Goal: Task Accomplishment & Management: Use online tool/utility

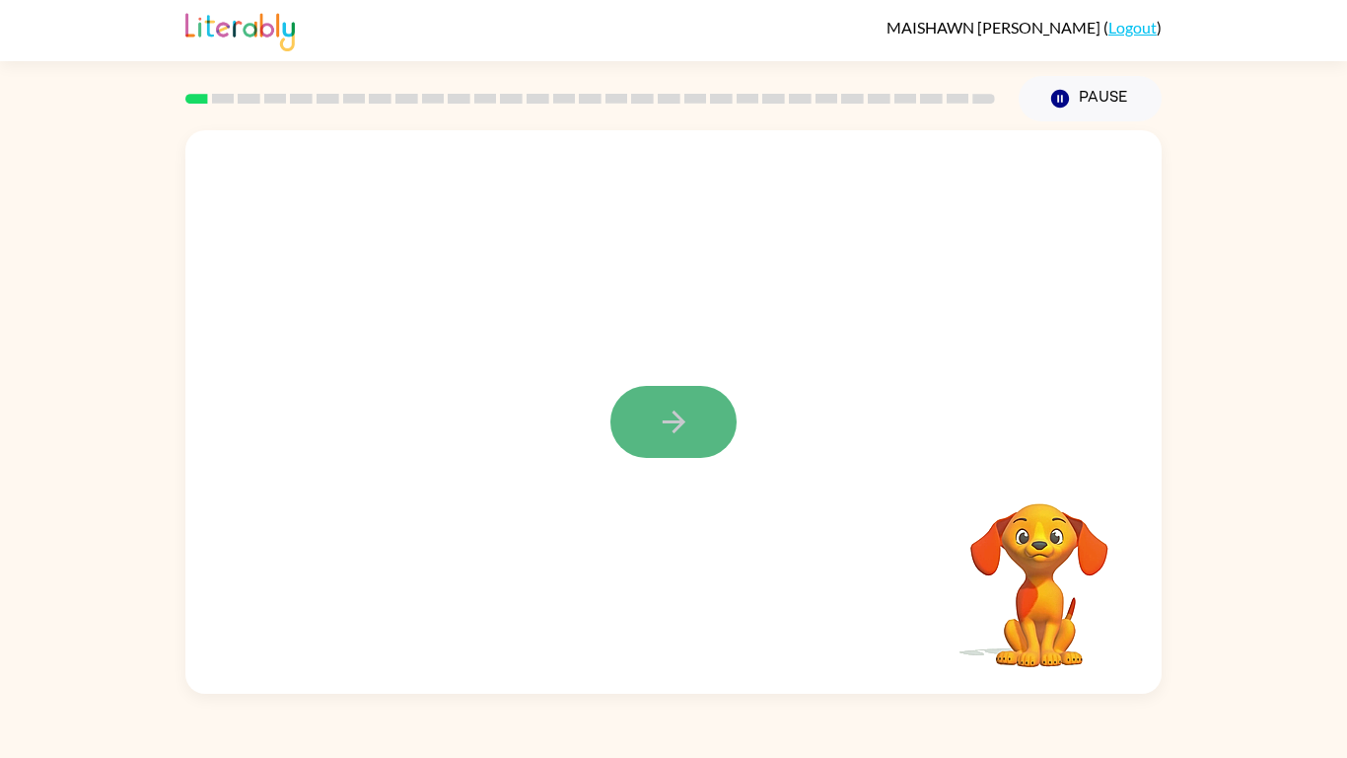
click at [698, 422] on button "button" at bounding box center [674, 422] width 126 height 72
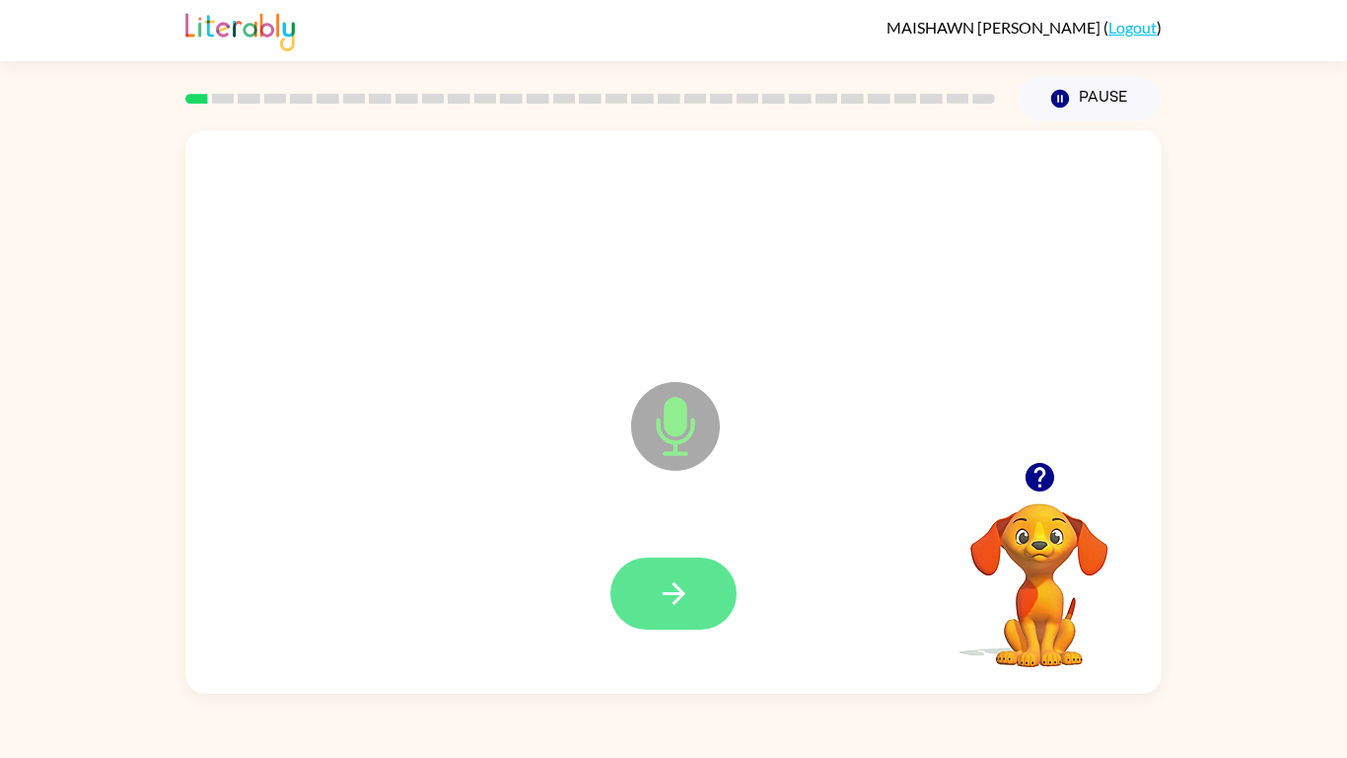
click at [676, 592] on icon "button" at bounding box center [673, 593] width 23 height 23
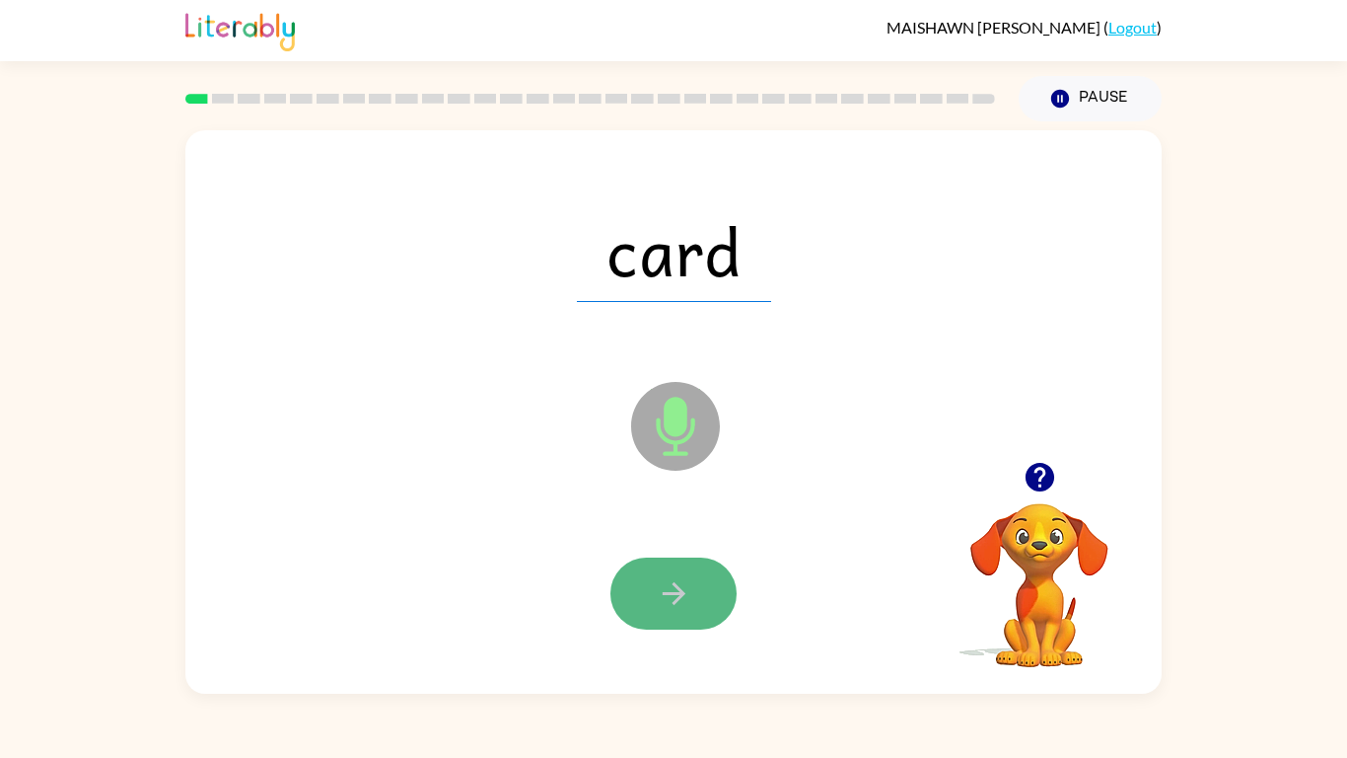
click at [679, 584] on icon "button" at bounding box center [674, 593] width 35 height 35
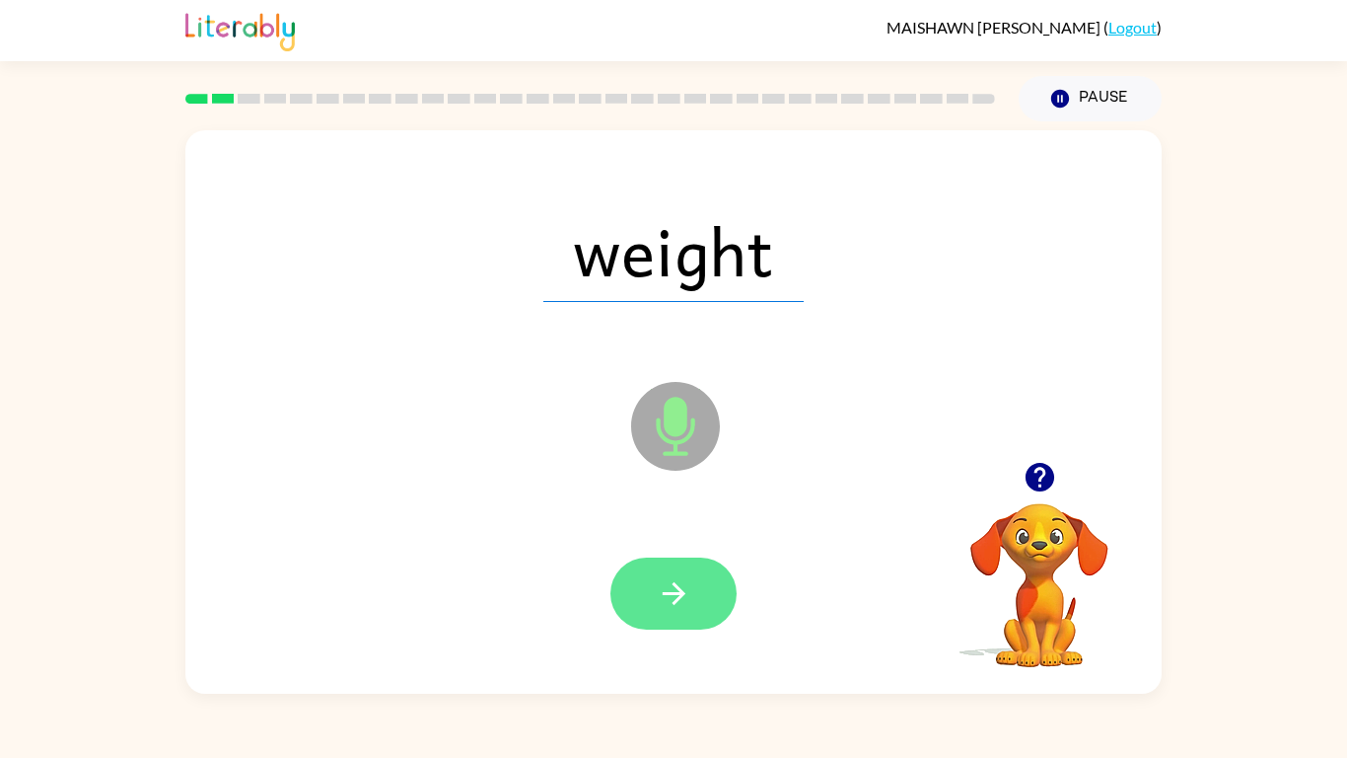
click at [659, 604] on icon "button" at bounding box center [674, 593] width 35 height 35
click at [679, 603] on icon "button" at bounding box center [674, 593] width 35 height 35
click at [695, 613] on button "button" at bounding box center [674, 593] width 126 height 72
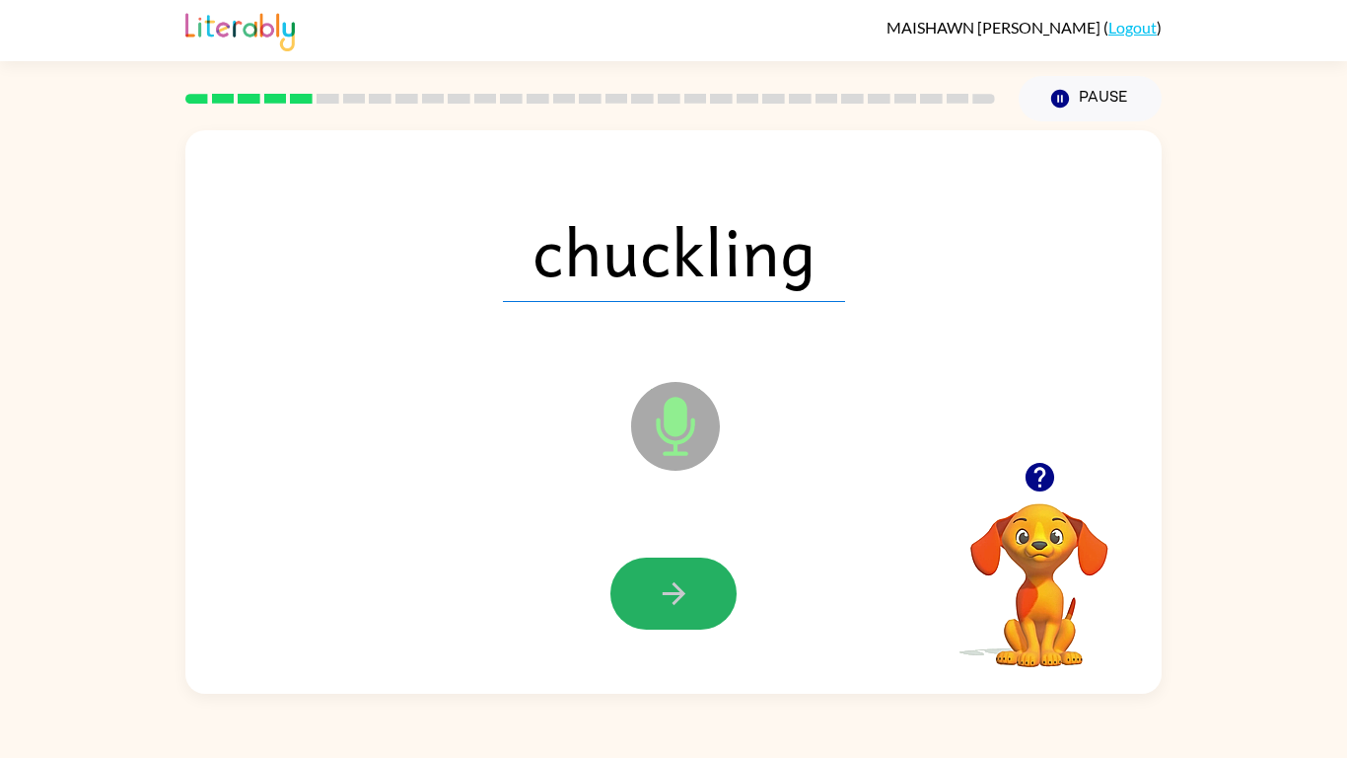
click at [695, 613] on button "button" at bounding box center [674, 593] width 126 height 72
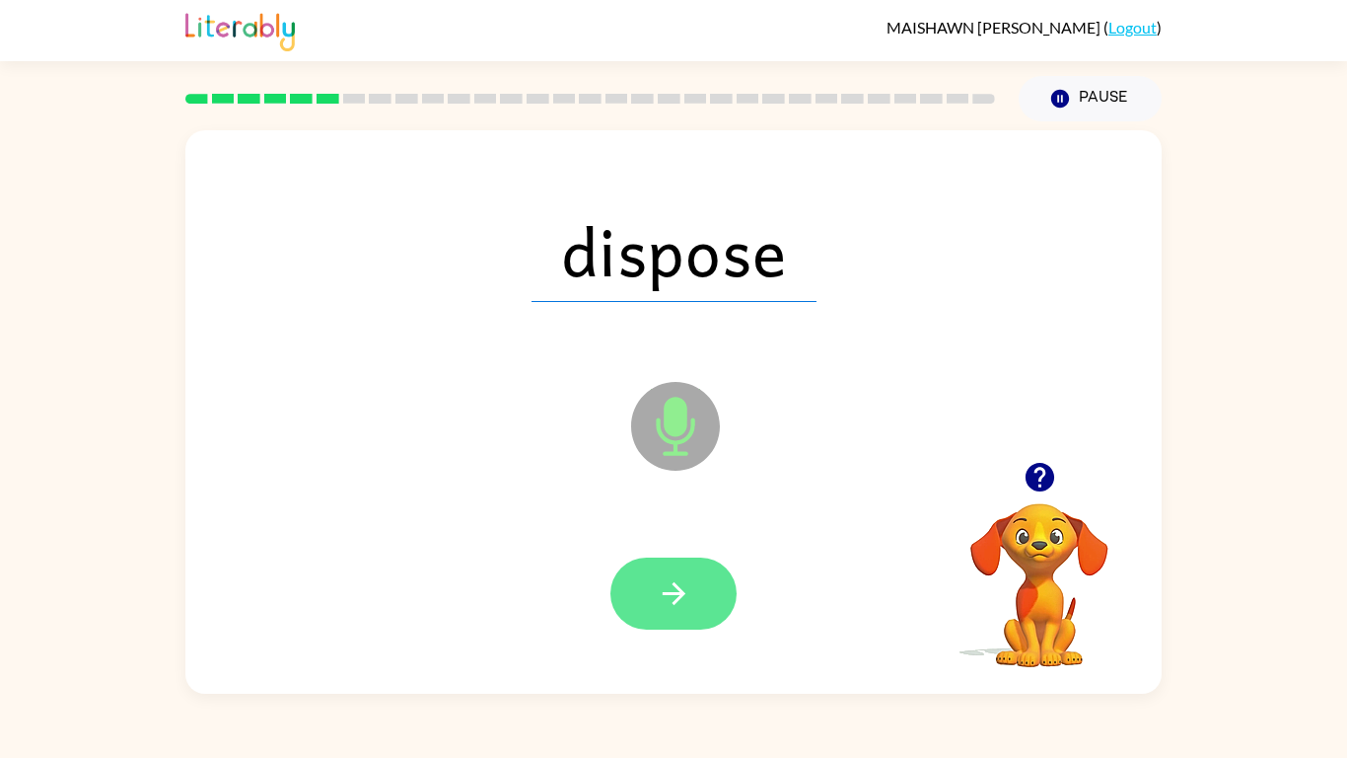
click at [707, 576] on button "button" at bounding box center [674, 593] width 126 height 72
click at [658, 561] on button "button" at bounding box center [674, 593] width 126 height 72
click at [668, 613] on button "button" at bounding box center [674, 593] width 126 height 72
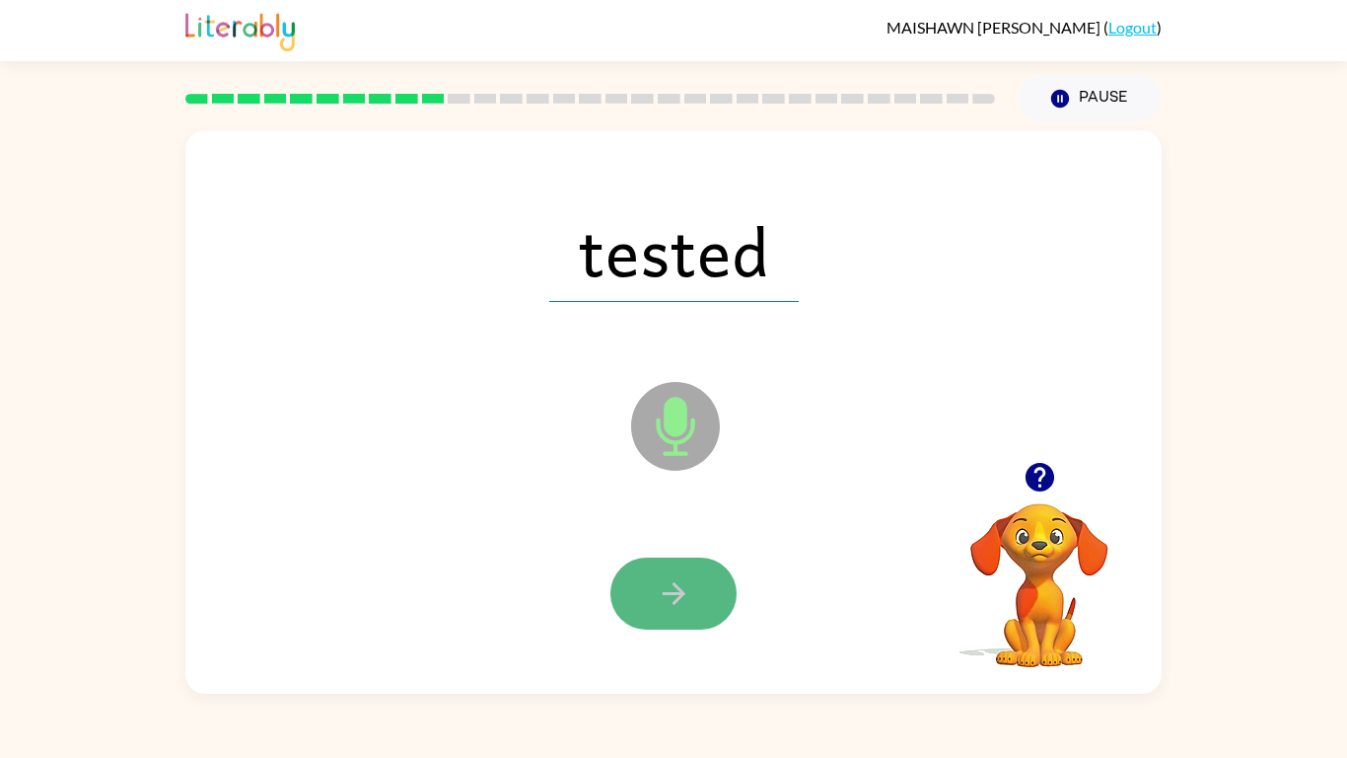
click at [682, 581] on icon "button" at bounding box center [674, 593] width 35 height 35
click at [657, 592] on icon "button" at bounding box center [674, 593] width 35 height 35
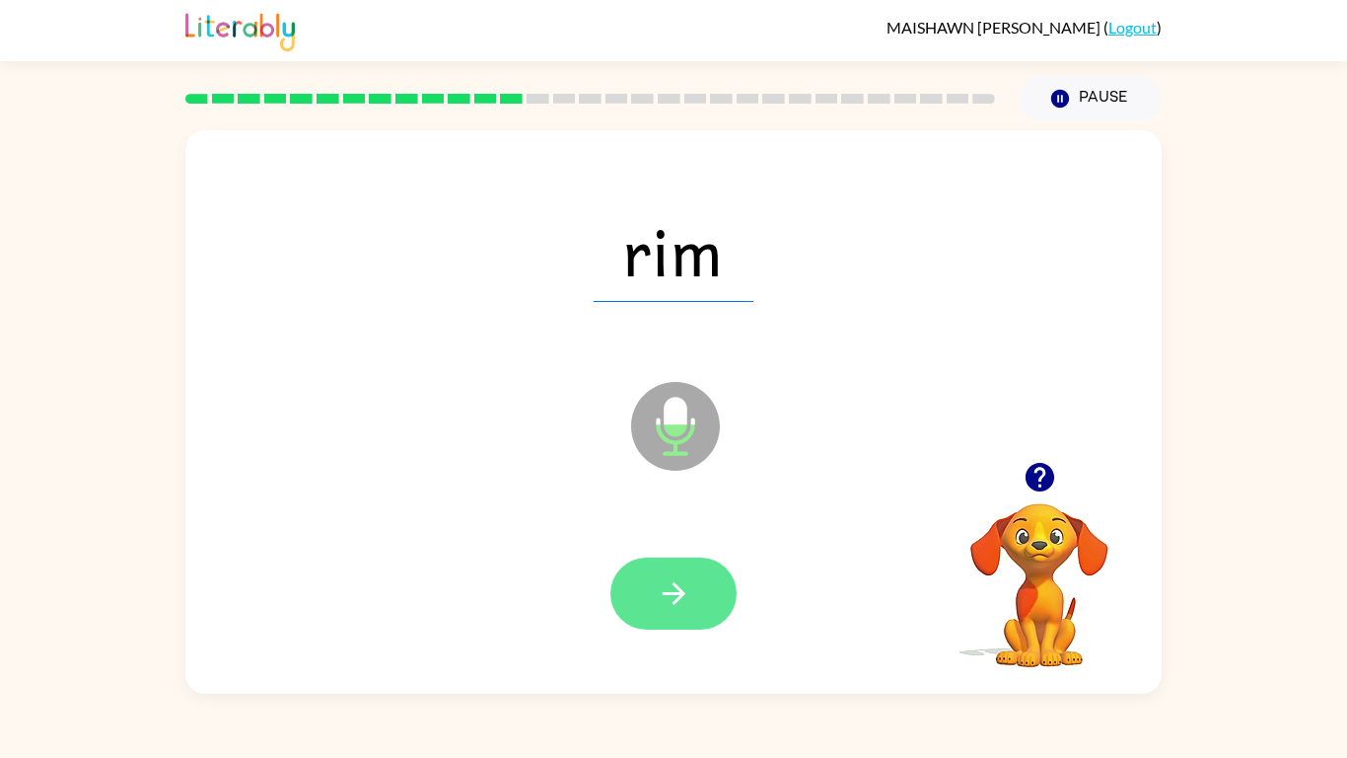
click at [626, 583] on button "button" at bounding box center [674, 593] width 126 height 72
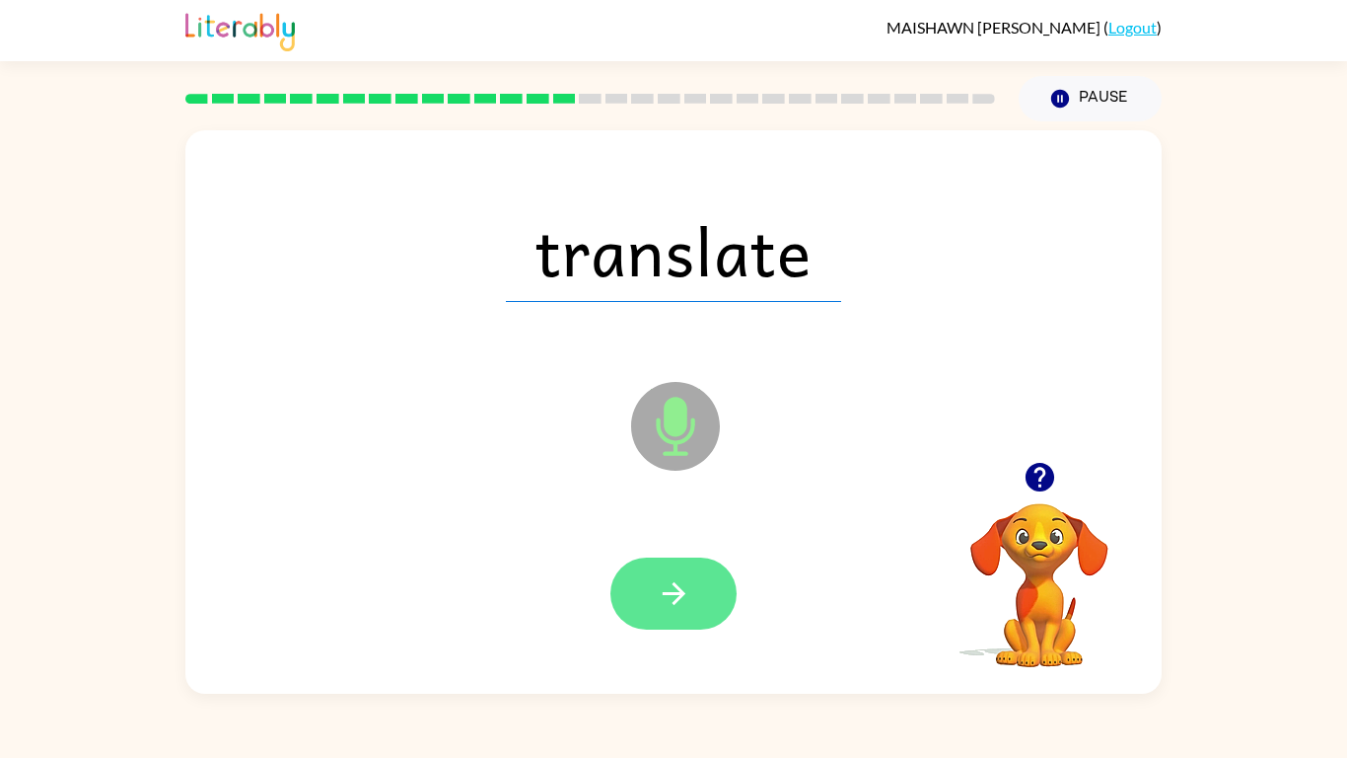
click at [685, 596] on icon "button" at bounding box center [674, 593] width 35 height 35
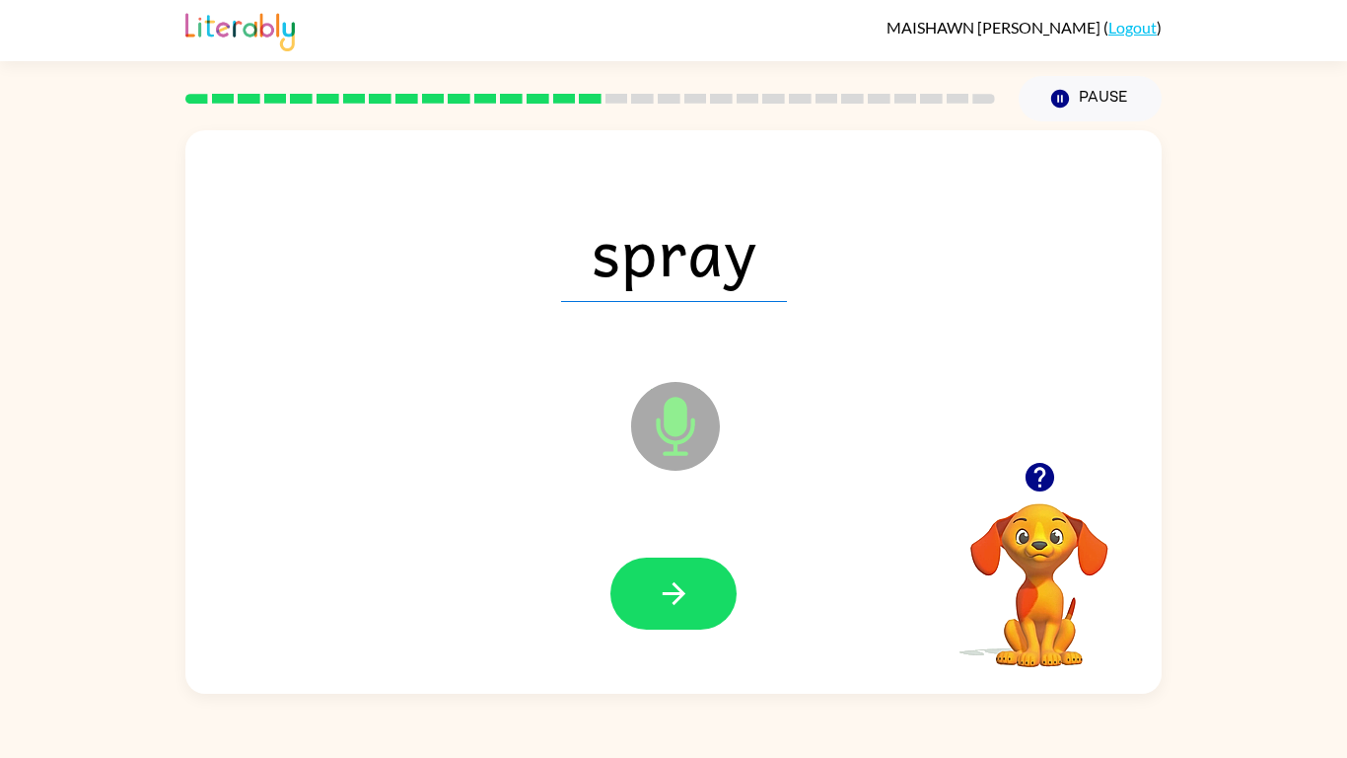
click at [685, 596] on icon "button" at bounding box center [674, 593] width 35 height 35
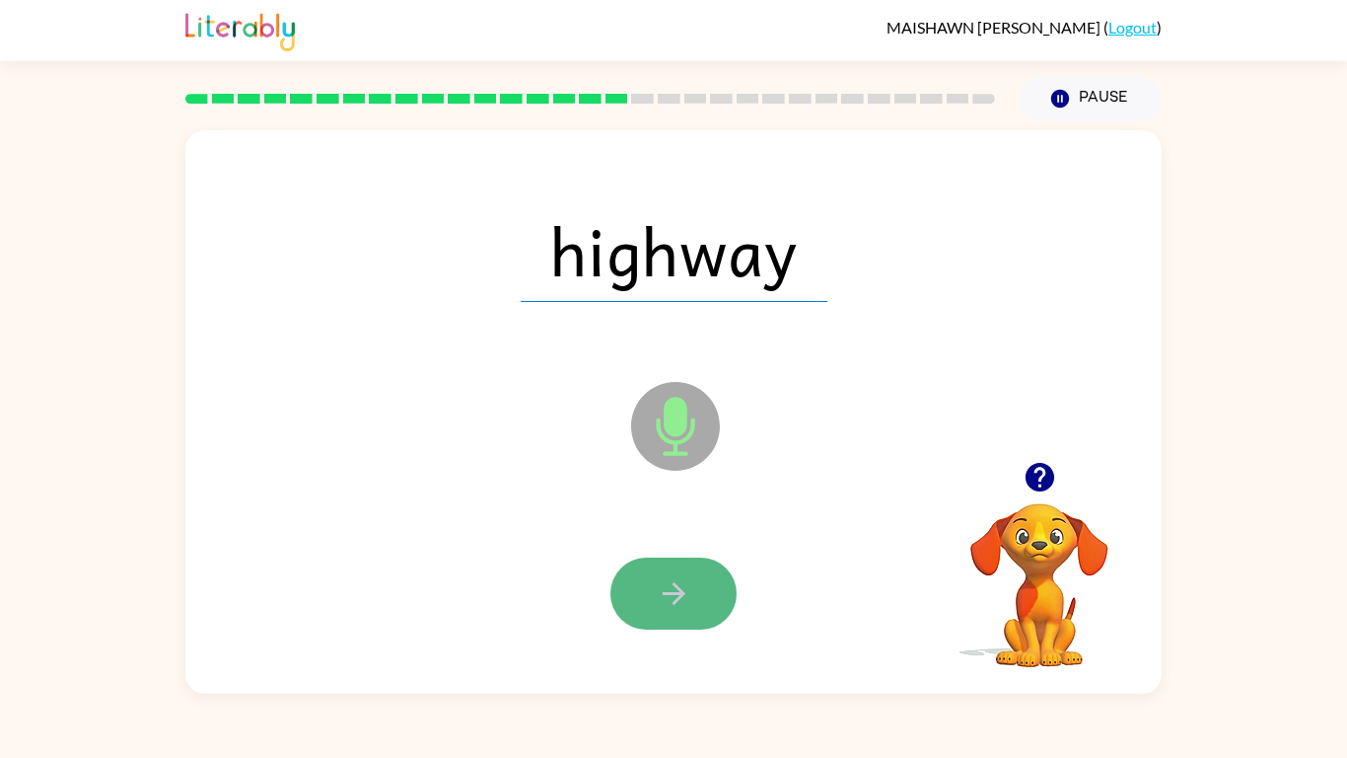
click at [685, 580] on icon "button" at bounding box center [674, 593] width 35 height 35
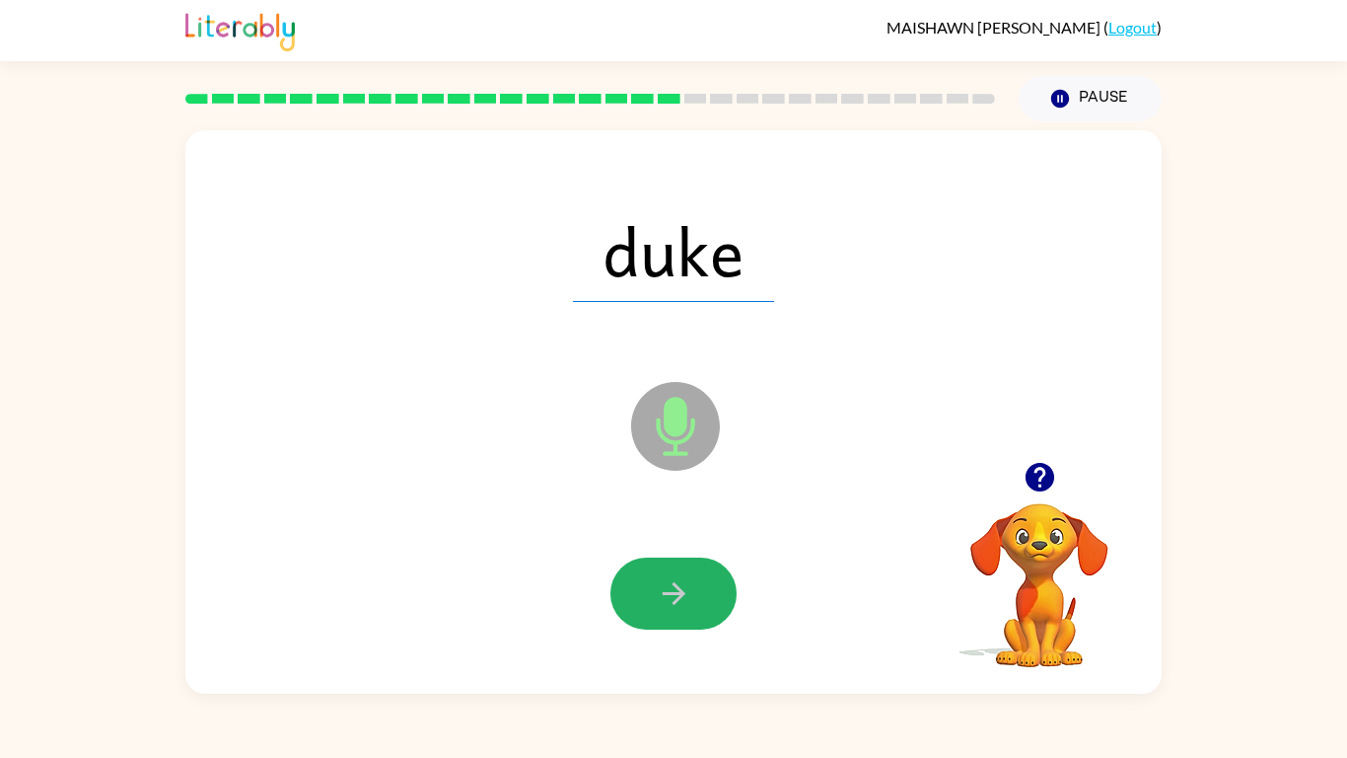
click at [686, 610] on icon "button" at bounding box center [674, 593] width 35 height 35
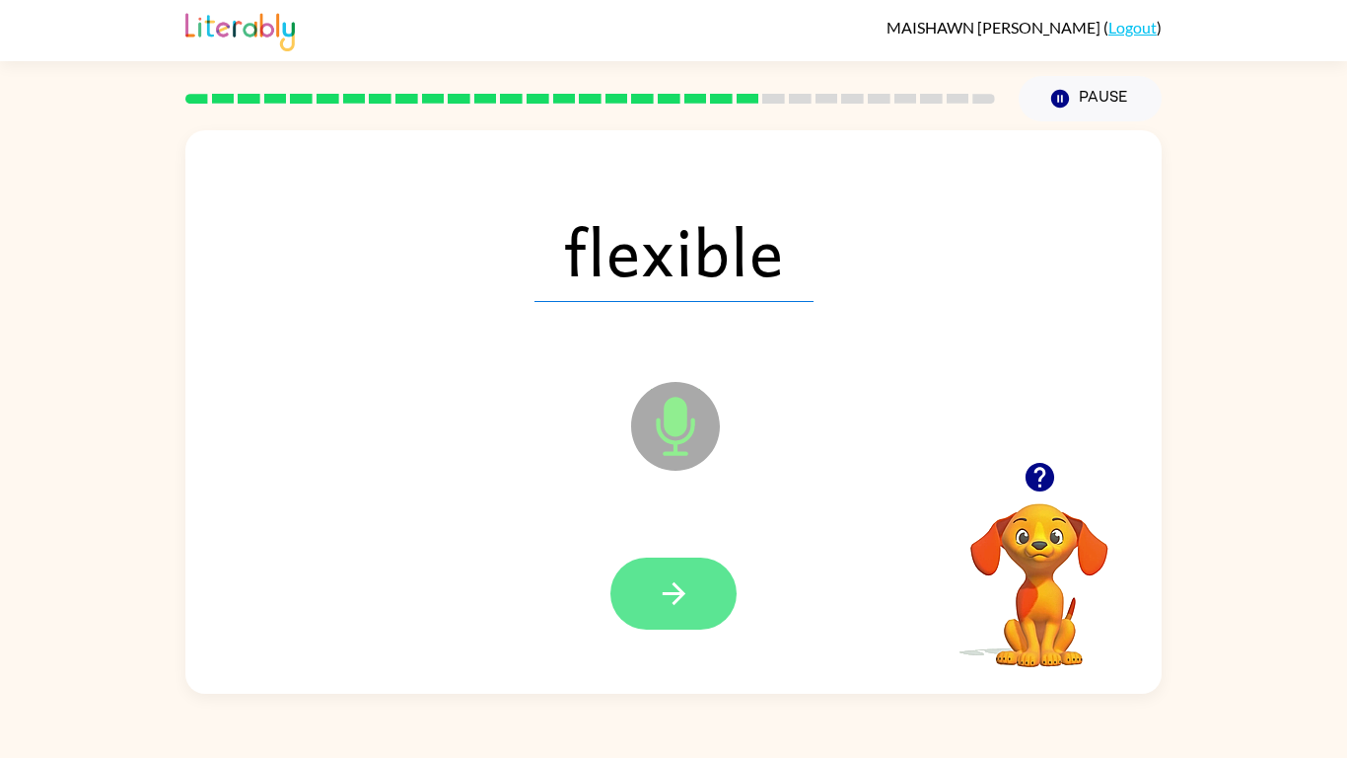
click at [686, 611] on button "button" at bounding box center [674, 593] width 126 height 72
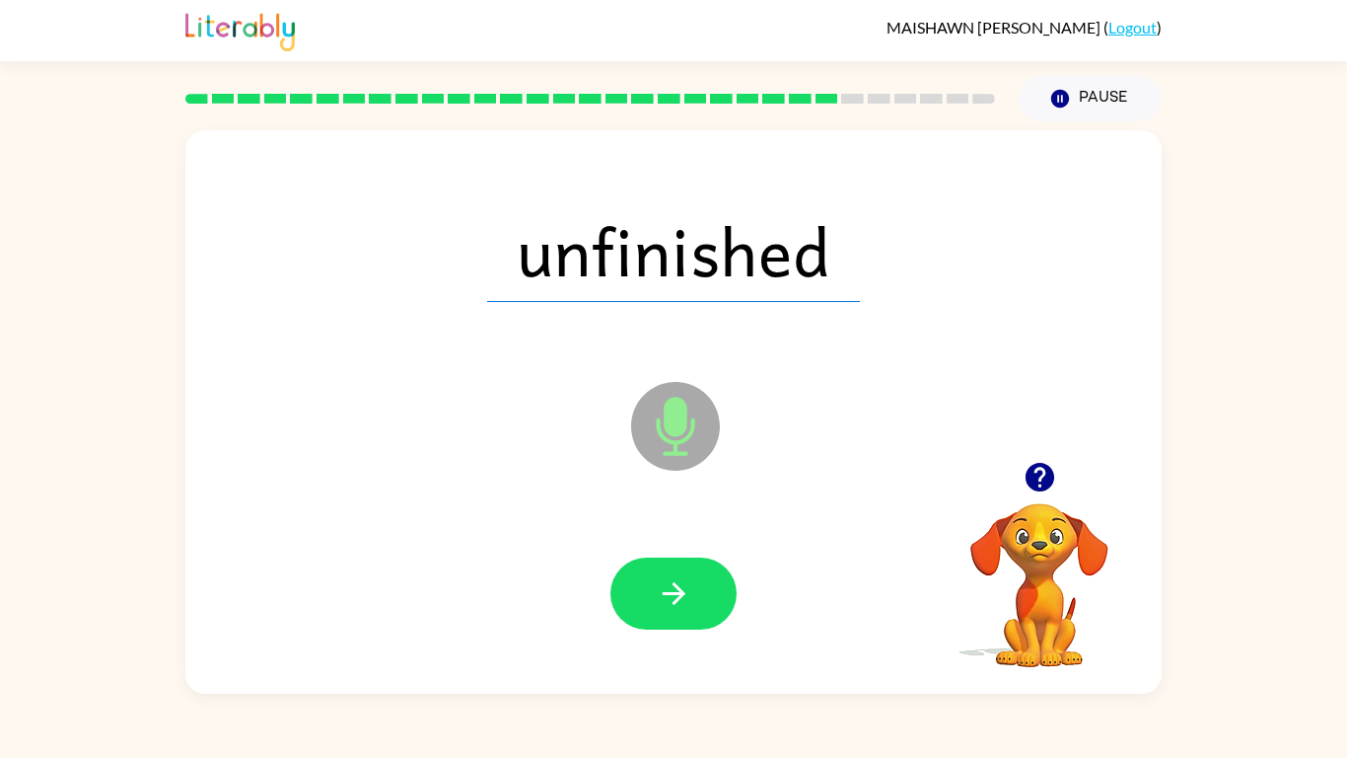
click at [686, 611] on button "button" at bounding box center [674, 593] width 126 height 72
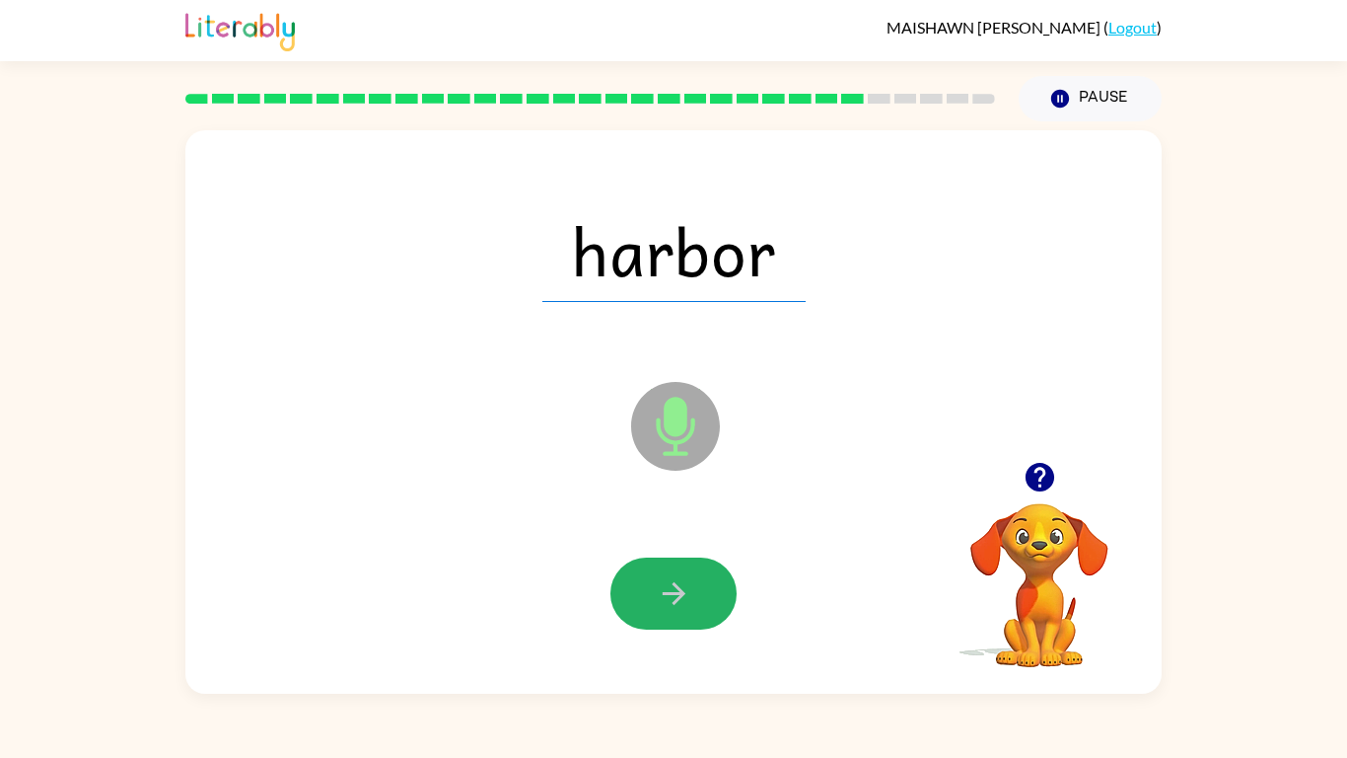
click at [686, 611] on button "button" at bounding box center [674, 593] width 126 height 72
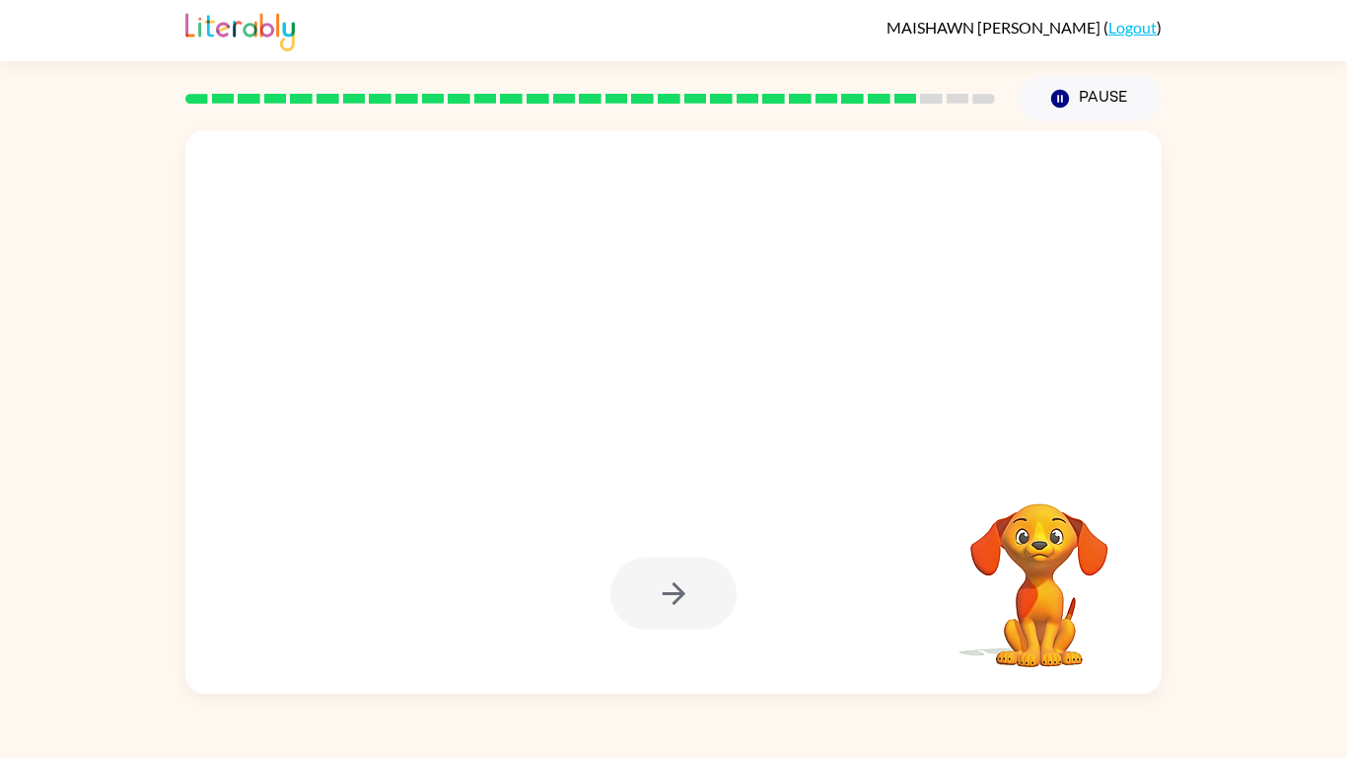
click at [686, 611] on div at bounding box center [674, 593] width 126 height 72
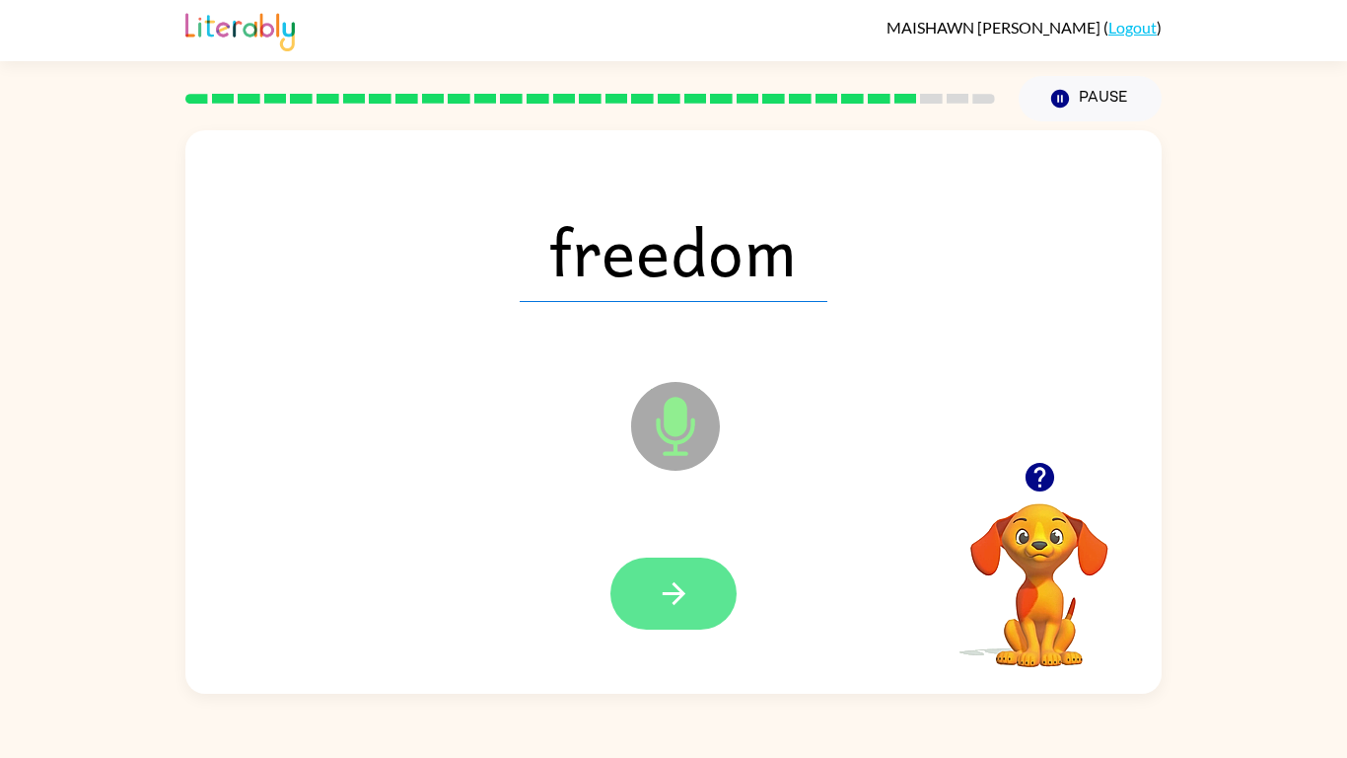
click at [664, 600] on icon "button" at bounding box center [674, 593] width 35 height 35
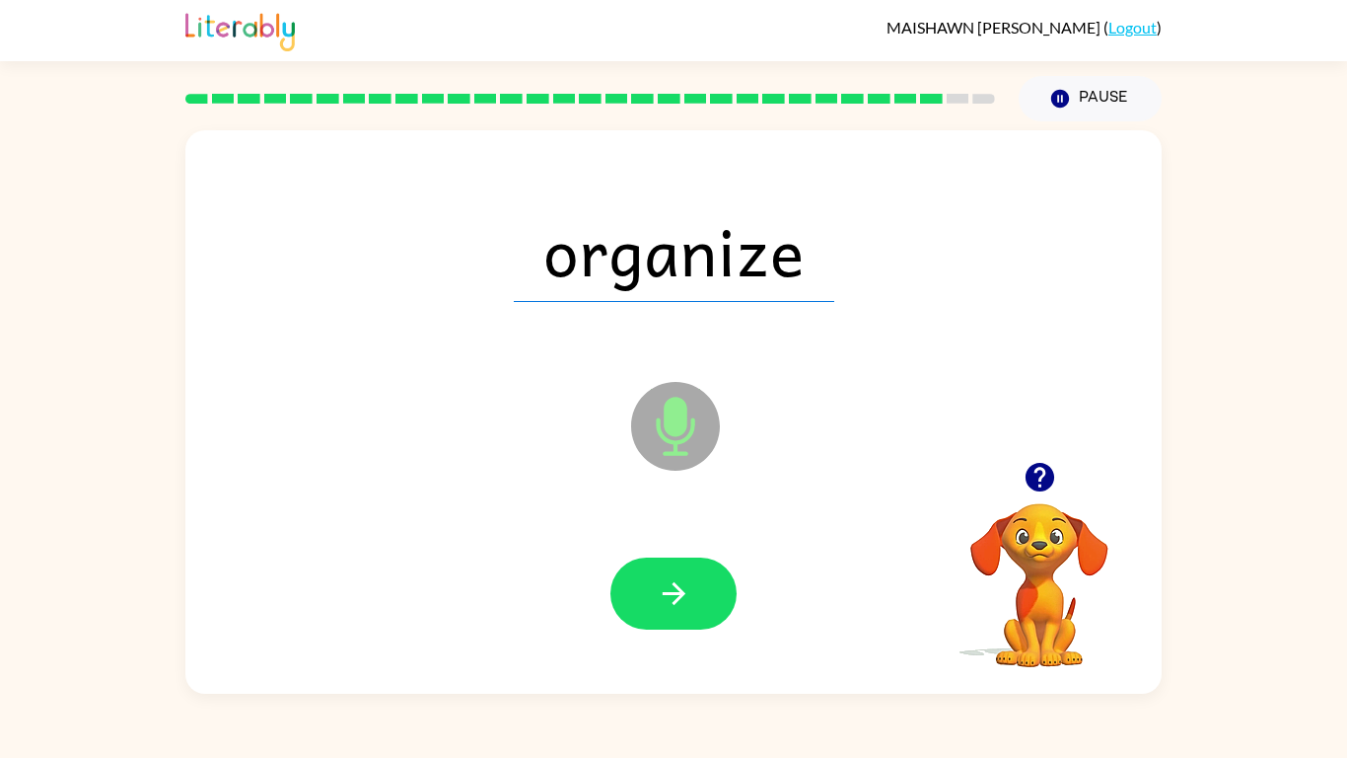
click at [664, 600] on icon "button" at bounding box center [674, 593] width 35 height 35
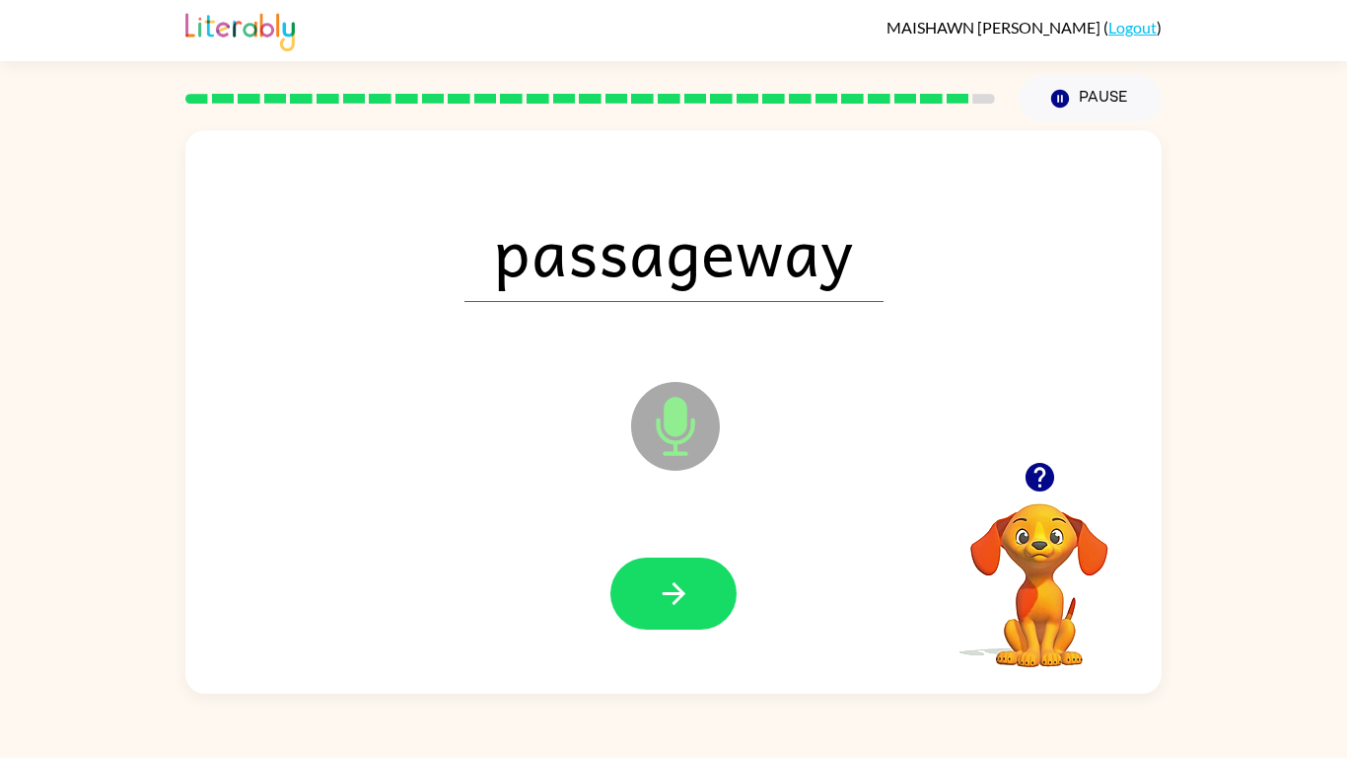
click at [664, 600] on icon "button" at bounding box center [674, 593] width 35 height 35
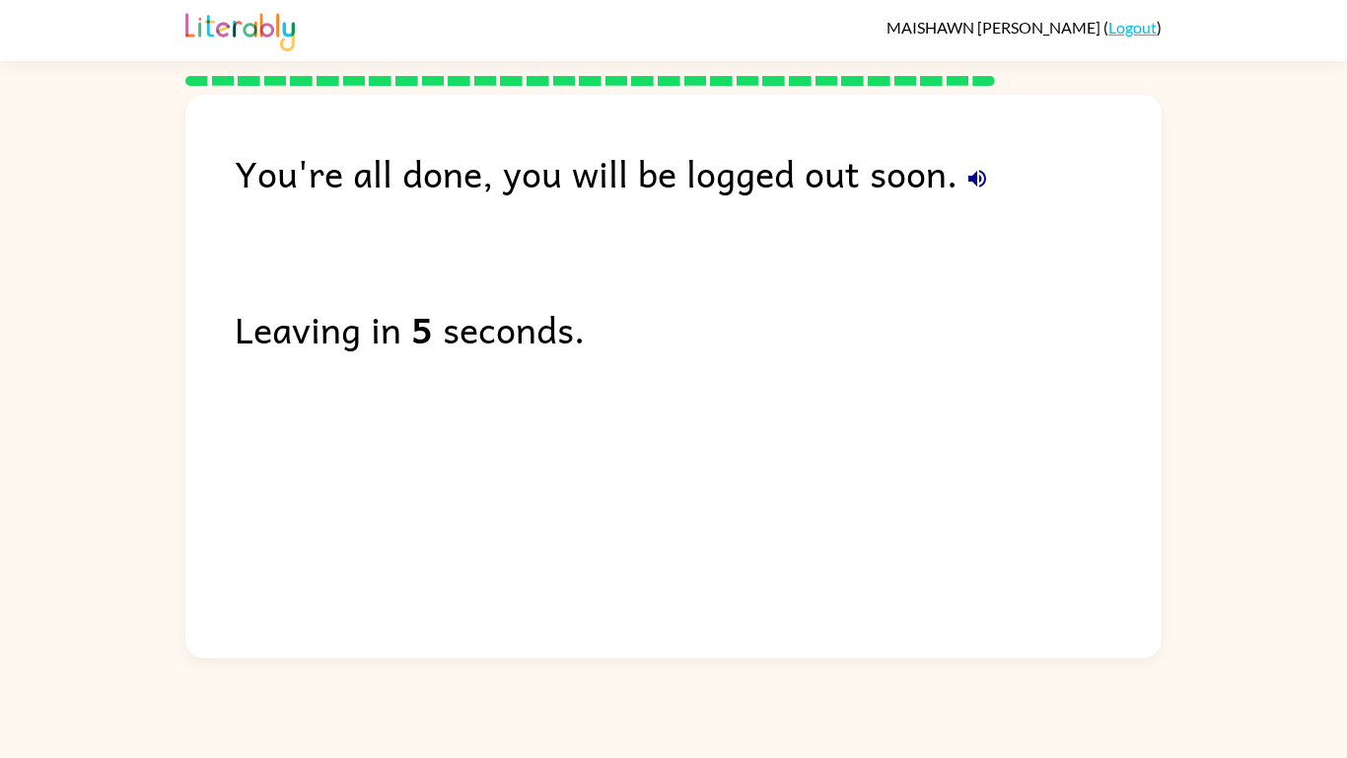
click at [664, 600] on div "You're all done, you will be logged out soon. Leaving in 5 seconds." at bounding box center [673, 371] width 976 height 553
